Goal: Book appointment/travel/reservation

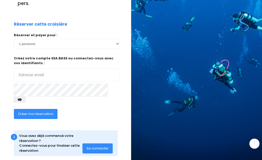
scroll to position [116, 0]
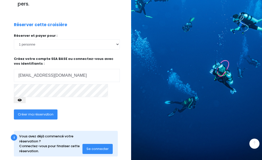
type input "[EMAIL_ADDRESS][DOMAIN_NAME]"
click at [96, 147] on span "Se connecter" at bounding box center [98, 149] width 22 height 5
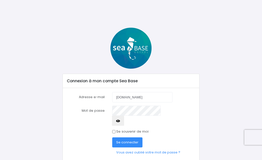
type input "damien60270yahoo.com"
click at [120, 121] on icon "button" at bounding box center [118, 121] width 4 height 0
click at [128, 140] on span "Se connecter" at bounding box center [127, 142] width 22 height 5
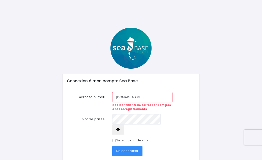
click at [136, 97] on input "[DOMAIN_NAME]" at bounding box center [142, 97] width 60 height 10
type input "[EMAIL_ADDRESS][DOMAIN_NAME]"
click at [129, 149] on span "Se connecter" at bounding box center [127, 151] width 22 height 5
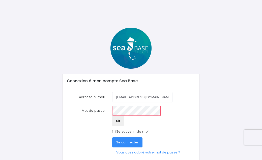
click at [130, 140] on span "Se connecter" at bounding box center [127, 142] width 22 height 5
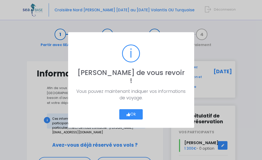
click at [134, 112] on button "Ok" at bounding box center [131, 114] width 24 height 11
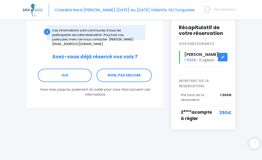
scroll to position [93, 0]
click at [193, 112] on span "2 ème acompte à régler" at bounding box center [196, 115] width 31 height 13
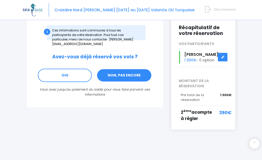
click at [125, 69] on link "NON, PAS ENCORE" at bounding box center [124, 76] width 55 height 14
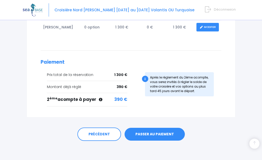
scroll to position [119, 0]
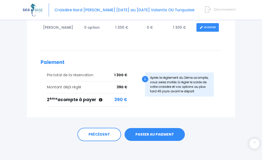
click at [143, 134] on link "PASSER AU PAIEMENT" at bounding box center [155, 134] width 60 height 13
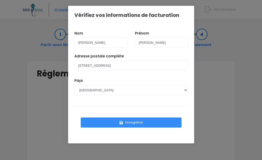
click at [131, 123] on button "Enregistrer" at bounding box center [131, 123] width 101 height 10
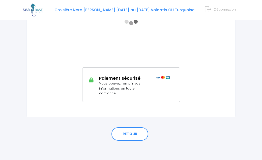
scroll to position [55, 0]
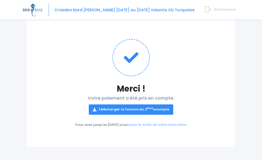
scroll to position [42, 0]
click at [120, 110] on link "Télécharger la facture du 2 ème acompte" at bounding box center [131, 110] width 85 height 10
click at [201, 87] on h1 "Merci !" at bounding box center [131, 89] width 188 height 10
click at [130, 57] on icon at bounding box center [131, 57] width 37 height 37
click at [130, 89] on h1 "Merci !" at bounding box center [131, 89] width 188 height 10
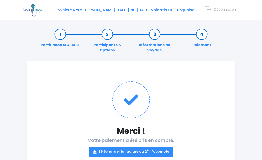
scroll to position [0, 0]
click at [22, 32] on div "Notre plateforme de réservation n'est pas compatible avec votre appareil. Veuil…" at bounding box center [131, 101] width 262 height 203
click at [222, 37] on li "Paiement" at bounding box center [201, 42] width 47 height 21
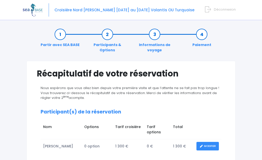
scroll to position [119, 0]
